Goal: Transaction & Acquisition: Purchase product/service

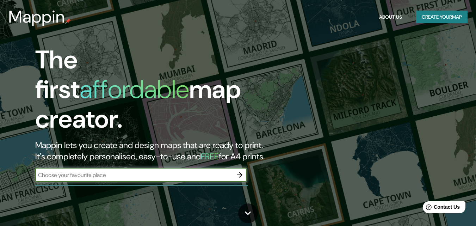
click at [146, 171] on input "text" at bounding box center [134, 175] width 198 height 8
type input "colima colima"
click at [237, 171] on icon "button" at bounding box center [240, 175] width 8 height 8
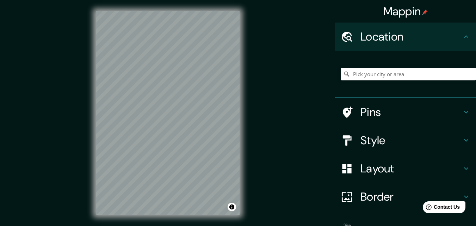
click at [368, 142] on h4 "Style" at bounding box center [412, 140] width 102 height 14
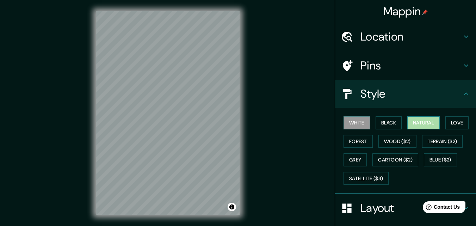
drag, startPoint x: 431, startPoint y: 122, endPoint x: 411, endPoint y: 122, distance: 19.8
click at [430, 122] on button "Natural" at bounding box center [424, 122] width 32 height 13
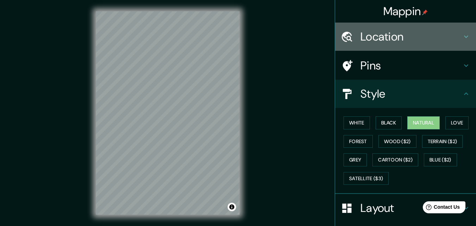
drag, startPoint x: 374, startPoint y: 34, endPoint x: 371, endPoint y: 38, distance: 4.1
click at [373, 34] on h4 "Location" at bounding box center [412, 37] width 102 height 14
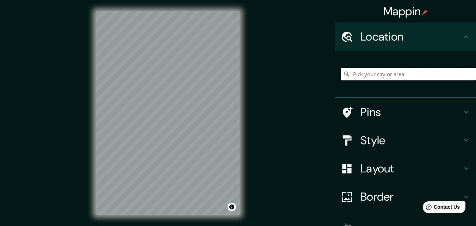
click at [368, 75] on input "Pick your city or area" at bounding box center [408, 74] width 135 height 13
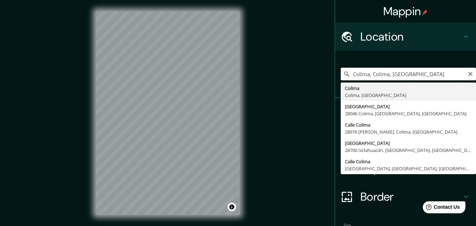
type input "Colima, Colima, [GEOGRAPHIC_DATA]"
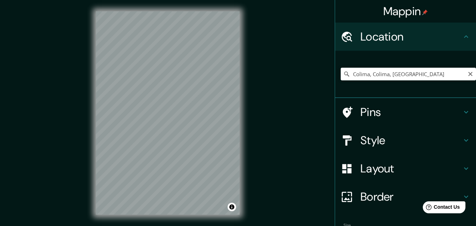
click at [378, 149] on div "Style" at bounding box center [405, 140] width 141 height 28
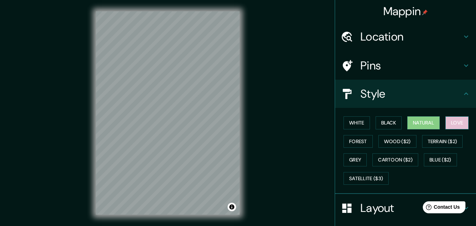
click at [450, 122] on button "Love" at bounding box center [457, 122] width 23 height 13
click at [415, 123] on button "Natural" at bounding box center [424, 122] width 32 height 13
click at [363, 176] on button "Satellite ($3)" at bounding box center [366, 178] width 45 height 13
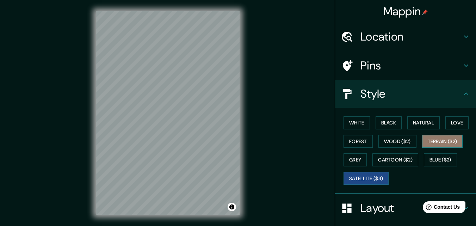
click at [431, 142] on button "Terrain ($2)" at bounding box center [443, 141] width 41 height 13
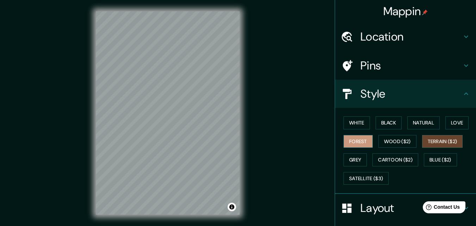
click at [356, 146] on button "Forest" at bounding box center [358, 141] width 29 height 13
click at [431, 126] on button "Natural" at bounding box center [424, 122] width 32 height 13
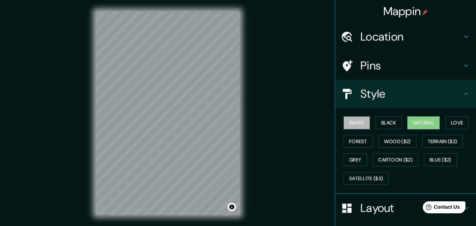
click at [347, 121] on button "White" at bounding box center [357, 122] width 26 height 13
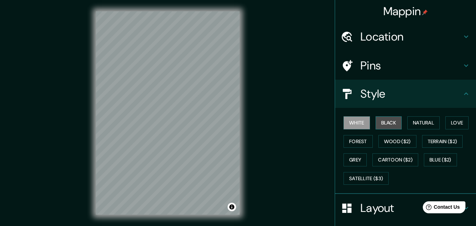
click at [384, 121] on button "Black" at bounding box center [389, 122] width 26 height 13
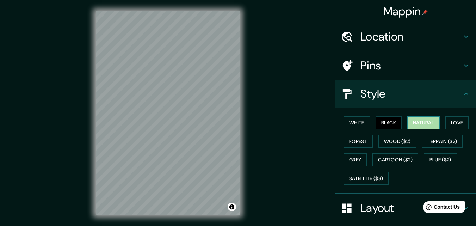
click at [429, 124] on button "Natural" at bounding box center [424, 122] width 32 height 13
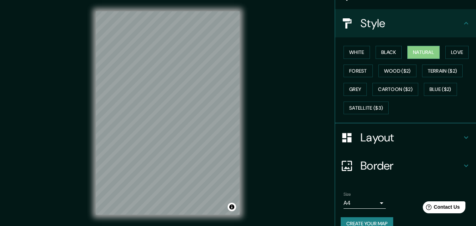
scroll to position [83, 0]
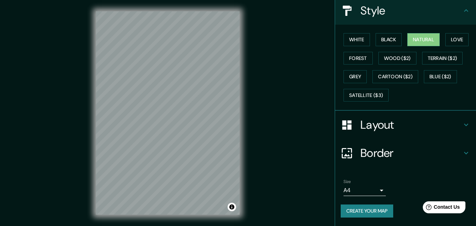
click at [408, 126] on h4 "Layout" at bounding box center [412, 125] width 102 height 14
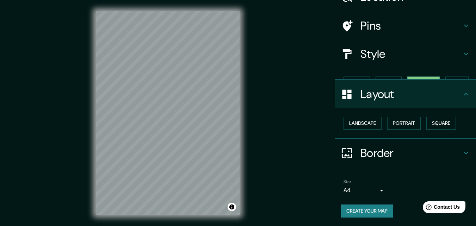
scroll to position [28, 0]
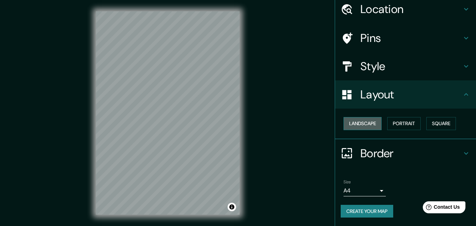
click at [366, 125] on button "Landscape" at bounding box center [363, 123] width 38 height 13
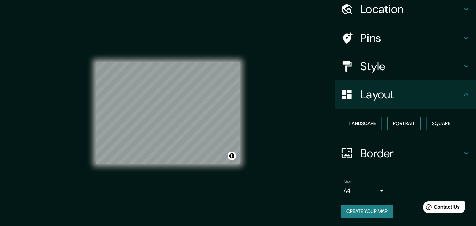
click at [388, 122] on button "Portrait" at bounding box center [405, 123] width 34 height 13
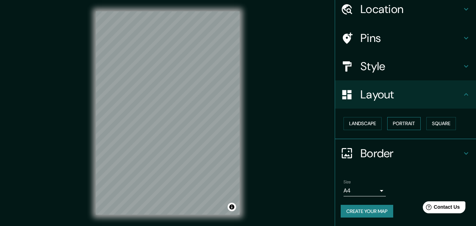
click at [410, 125] on button "Portrait" at bounding box center [405, 123] width 34 height 13
click at [427, 124] on button "Square" at bounding box center [442, 123] width 30 height 13
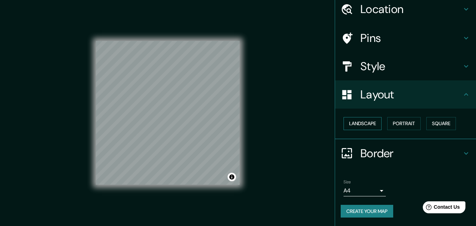
click at [369, 124] on button "Landscape" at bounding box center [363, 123] width 38 height 13
